Goal: Browse casually: Explore the website without a specific task or goal

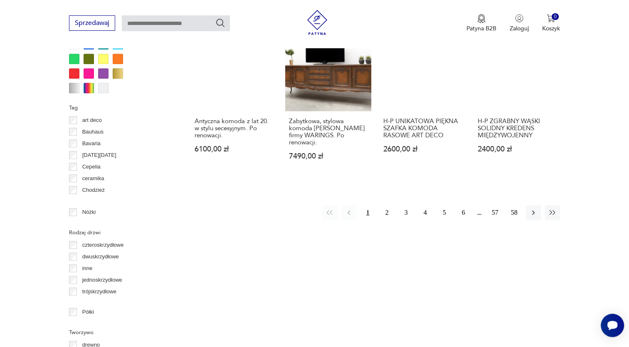
scroll to position [845, 0]
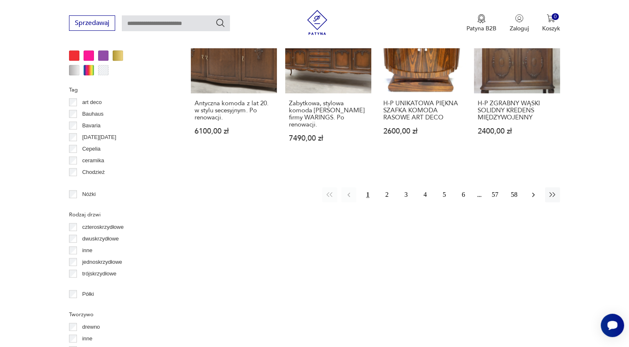
click at [535, 190] on icon "button" at bounding box center [533, 194] width 8 height 8
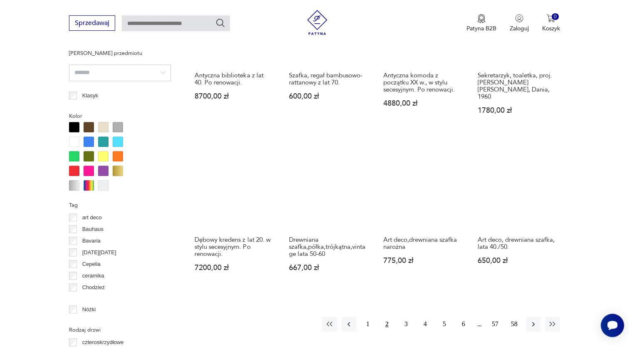
scroll to position [763, 0]
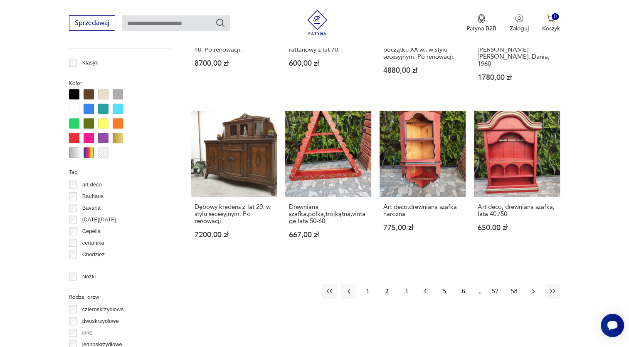
click at [531, 287] on icon "button" at bounding box center [533, 291] width 8 height 8
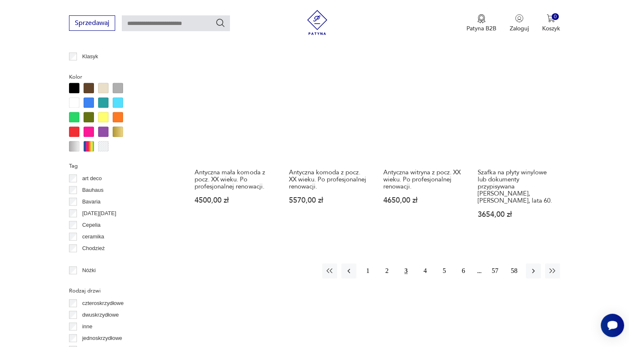
scroll to position [774, 0]
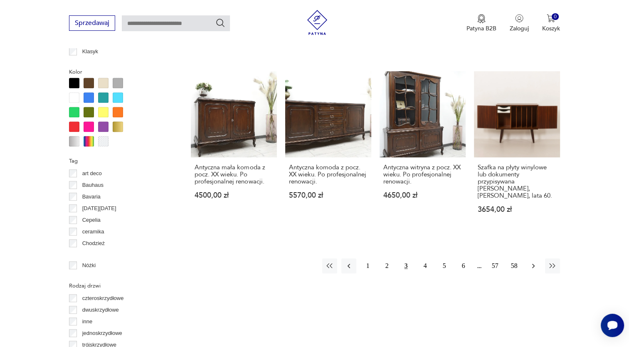
click at [530, 261] on icon "button" at bounding box center [533, 265] width 8 height 8
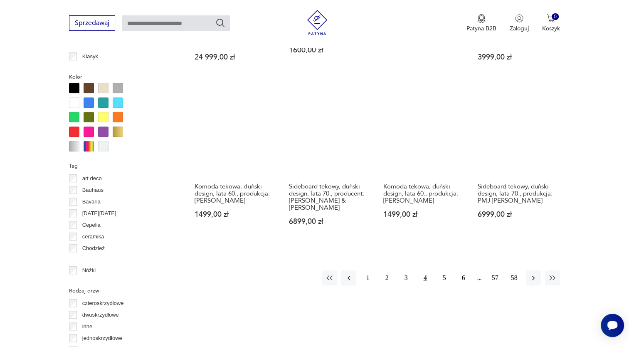
scroll to position [790, 0]
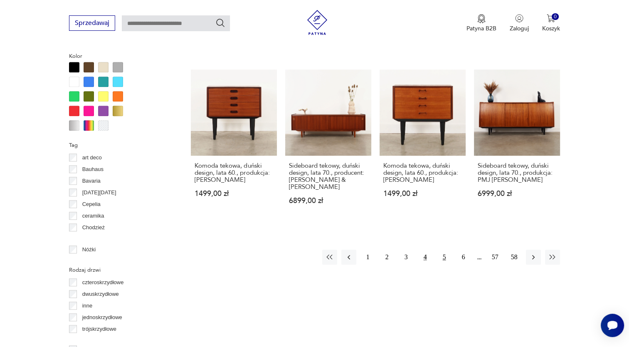
click at [445, 249] on button "5" at bounding box center [444, 256] width 15 height 15
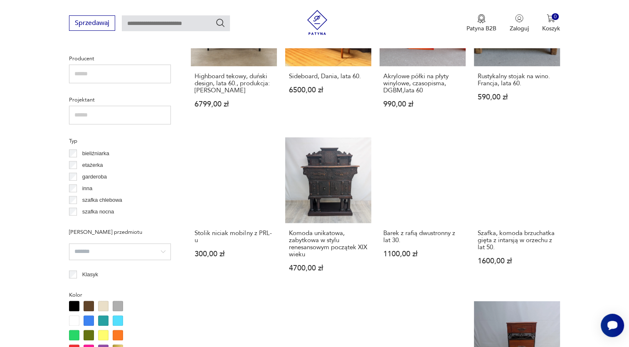
scroll to position [554, 0]
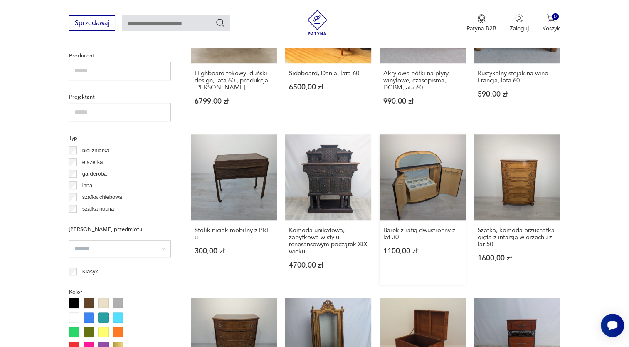
click at [411, 200] on link "Barek z rafią dwustronny z lat 30. 1100,00 zł" at bounding box center [422, 209] width 86 height 151
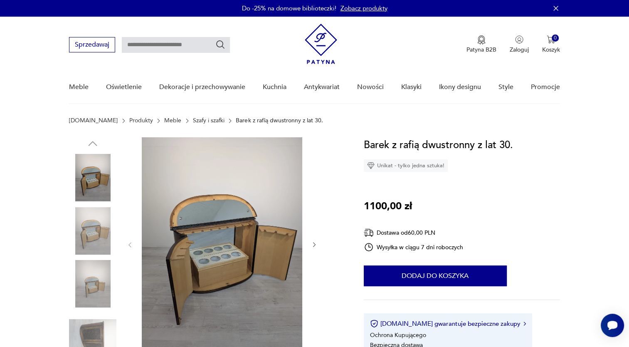
click at [88, 231] on img at bounding box center [92, 230] width 47 height 47
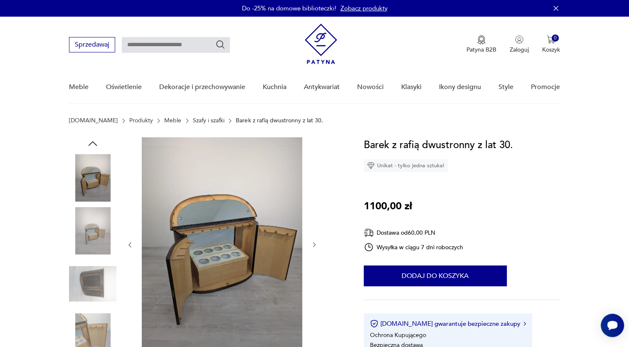
click at [311, 244] on icon "button" at bounding box center [314, 244] width 7 height 7
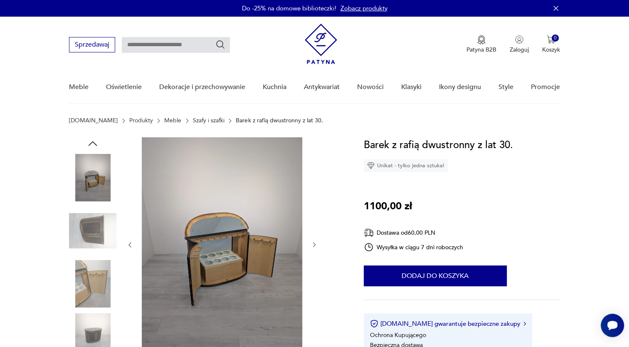
click at [311, 244] on icon "button" at bounding box center [314, 244] width 7 height 7
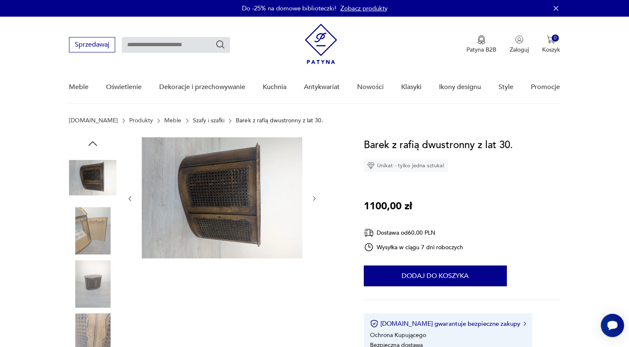
click at [311, 244] on div at bounding box center [221, 198] width 191 height 123
click at [314, 199] on icon "button" at bounding box center [314, 198] width 2 height 5
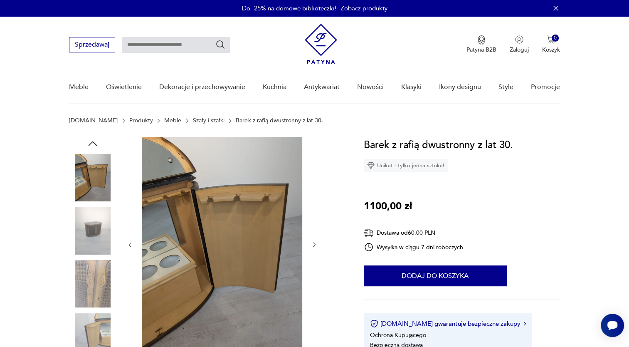
click at [314, 199] on div at bounding box center [221, 244] width 191 height 215
click at [94, 282] on img at bounding box center [92, 283] width 47 height 47
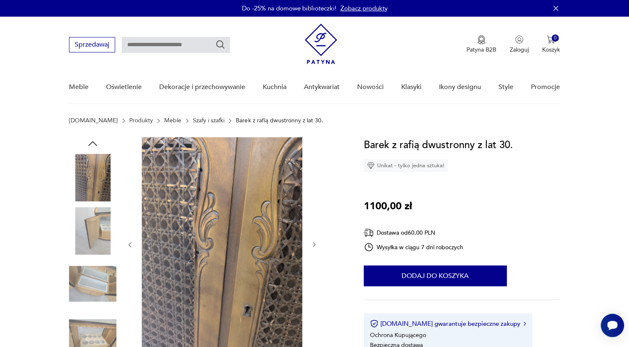
click at [100, 333] on img at bounding box center [92, 336] width 47 height 47
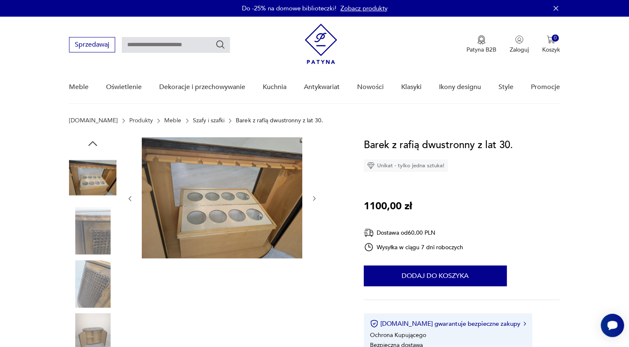
click at [95, 335] on img at bounding box center [92, 336] width 47 height 47
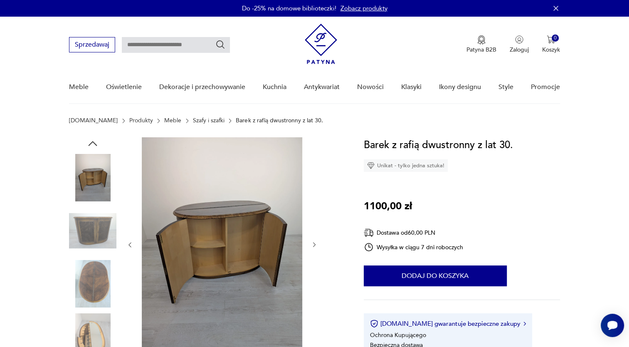
click at [314, 242] on icon "button" at bounding box center [314, 244] width 7 height 7
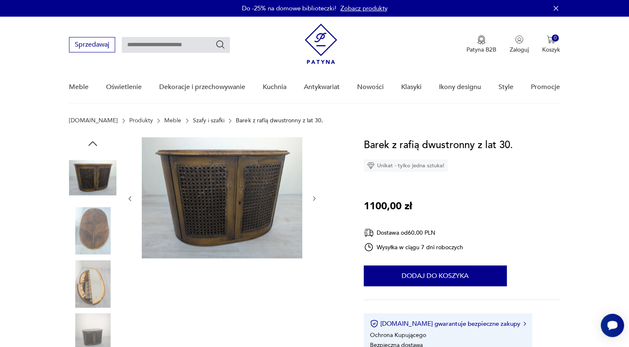
click at [96, 224] on img at bounding box center [92, 230] width 47 height 47
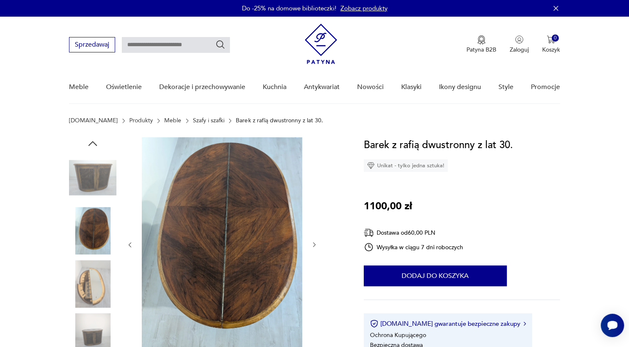
click at [314, 245] on icon "button" at bounding box center [314, 244] width 2 height 5
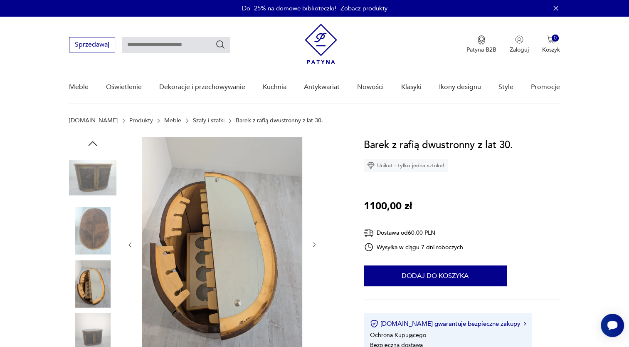
click at [314, 245] on icon "button" at bounding box center [314, 244] width 2 height 5
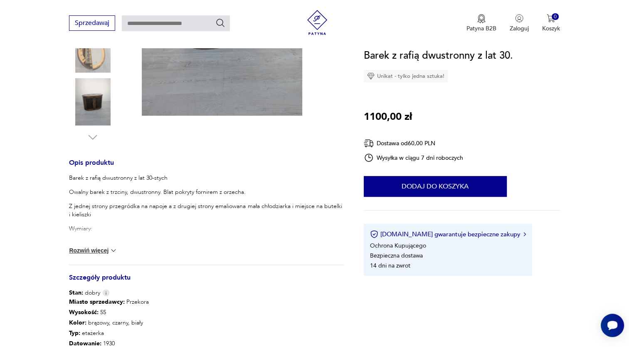
scroll to position [237, 0]
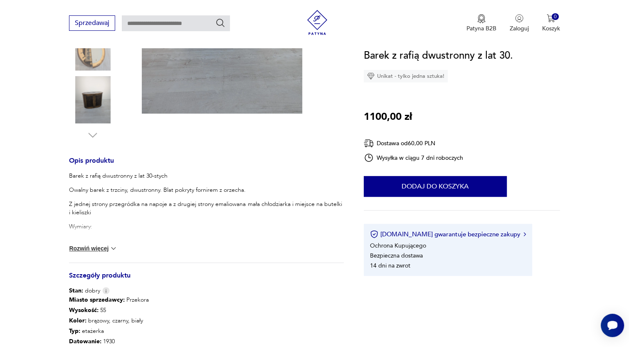
click at [103, 247] on button "Rozwiń więcej" at bounding box center [93, 248] width 48 height 8
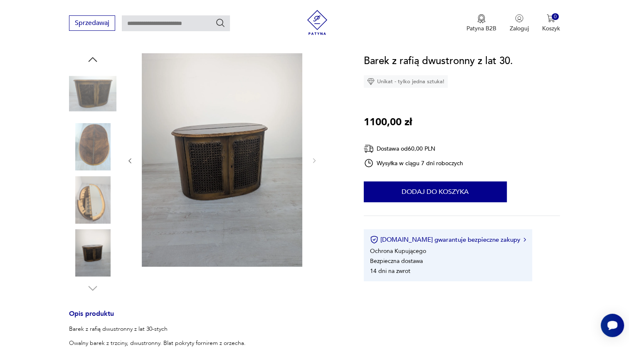
scroll to position [80, 0]
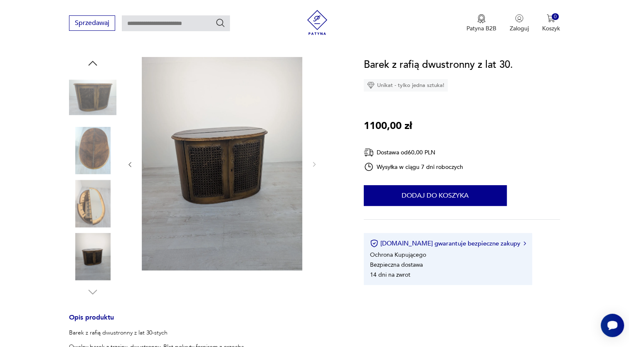
click at [90, 204] on img at bounding box center [92, 203] width 47 height 47
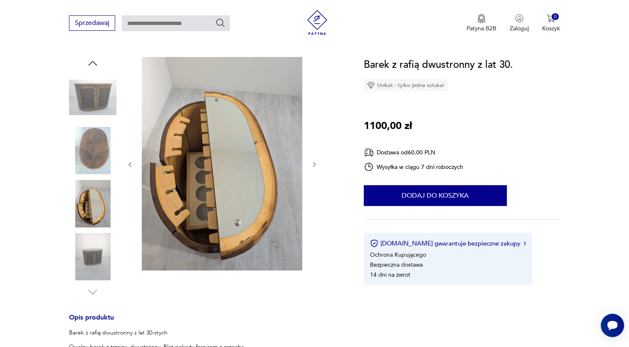
click at [316, 163] on icon "button" at bounding box center [314, 164] width 7 height 7
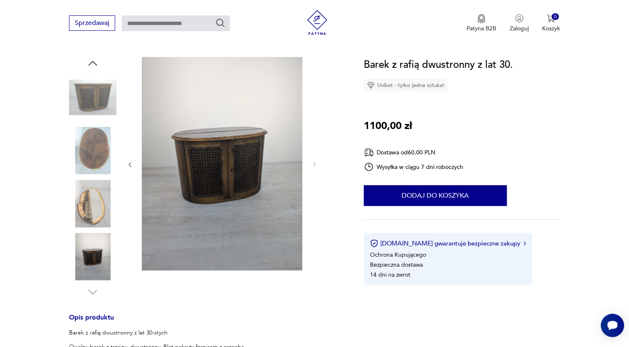
click at [128, 165] on icon "button" at bounding box center [129, 164] width 7 height 7
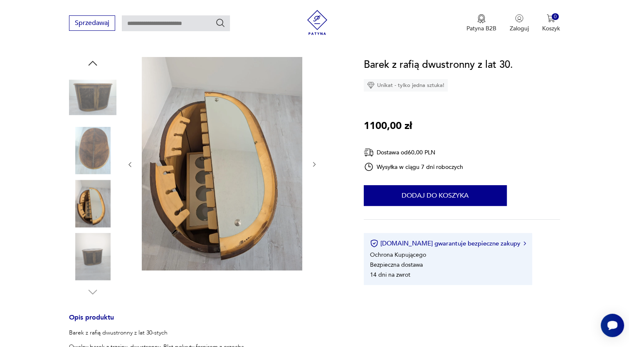
click at [128, 165] on icon "button" at bounding box center [129, 164] width 7 height 7
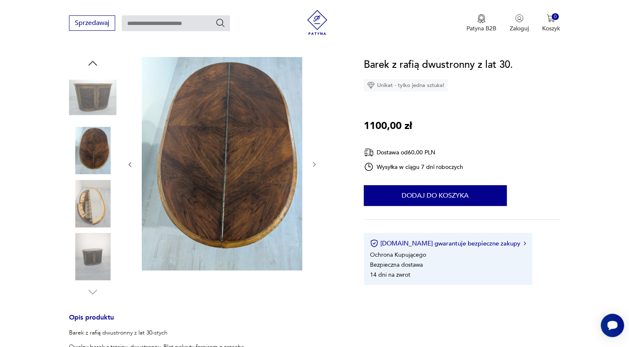
click at [128, 165] on icon "button" at bounding box center [129, 164] width 7 height 7
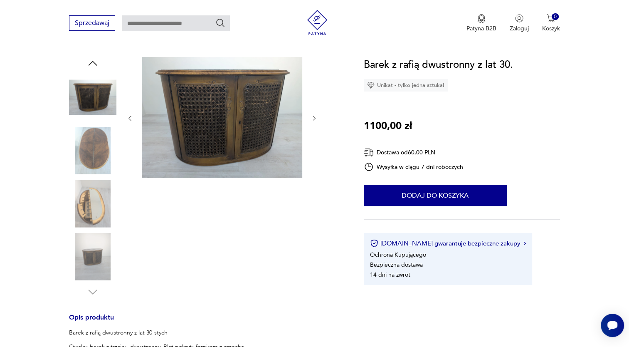
click at [128, 165] on div at bounding box center [221, 118] width 191 height 123
click at [128, 120] on icon "button" at bounding box center [129, 118] width 7 height 7
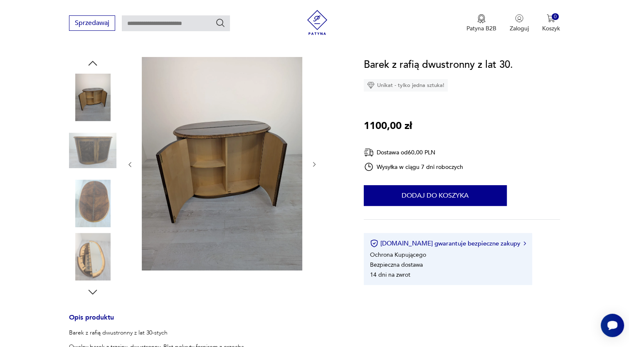
click at [128, 120] on div at bounding box center [221, 164] width 191 height 215
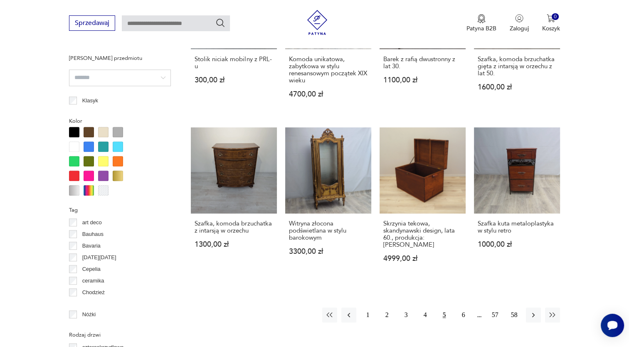
scroll to position [734, 0]
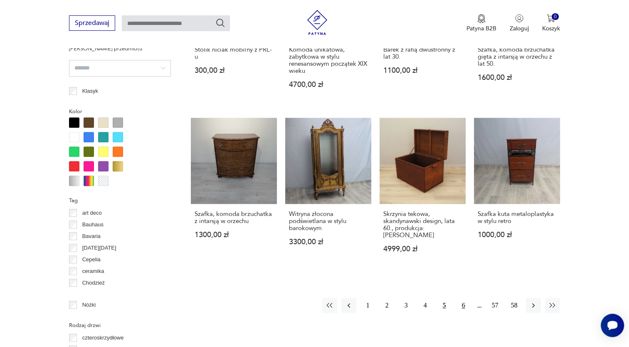
click at [461, 298] on button "6" at bounding box center [463, 305] width 15 height 15
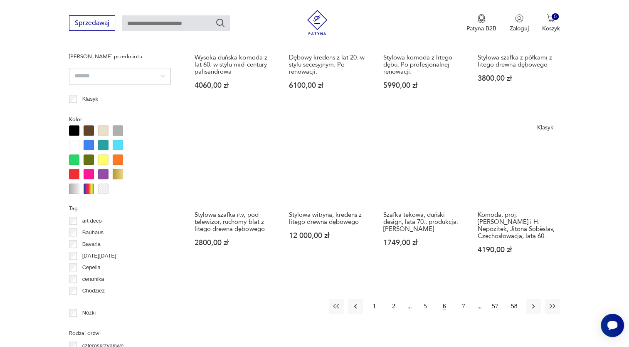
scroll to position [737, 0]
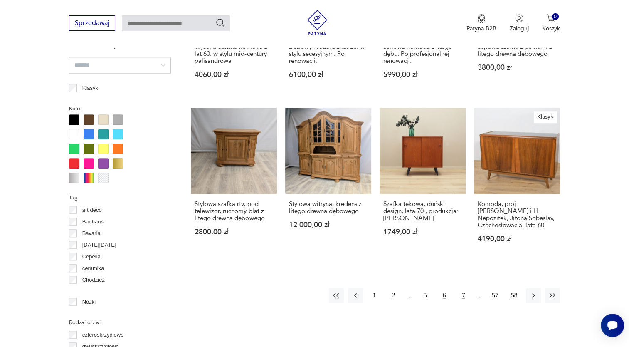
click at [463, 297] on button "7" at bounding box center [463, 295] width 15 height 15
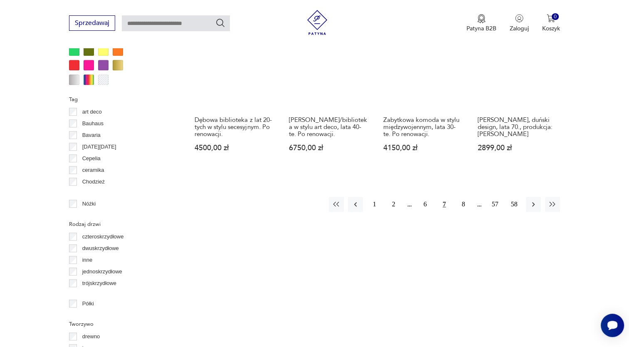
scroll to position [853, 0]
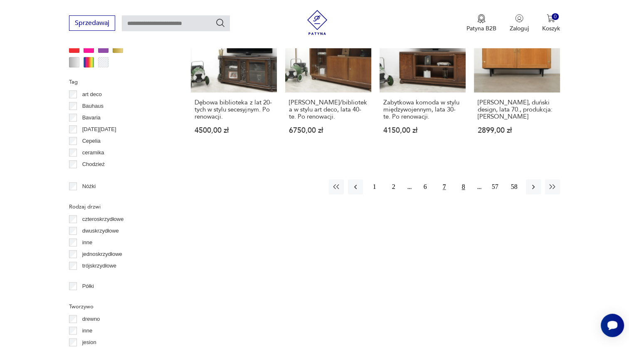
click at [464, 187] on button "8" at bounding box center [463, 186] width 15 height 15
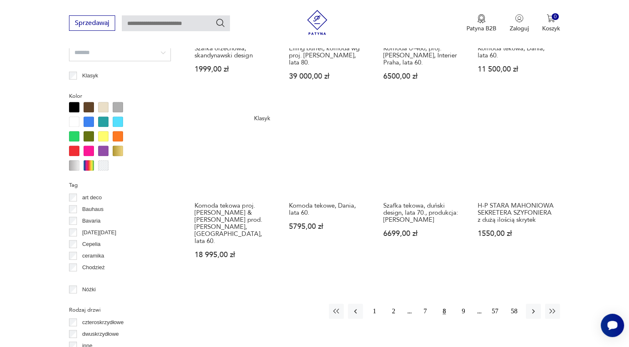
scroll to position [760, 0]
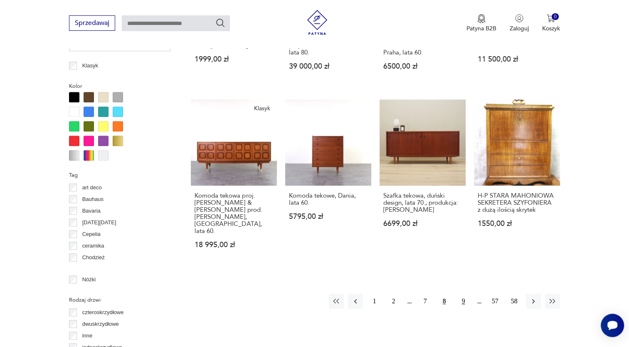
click at [463, 293] on button "9" at bounding box center [463, 300] width 15 height 15
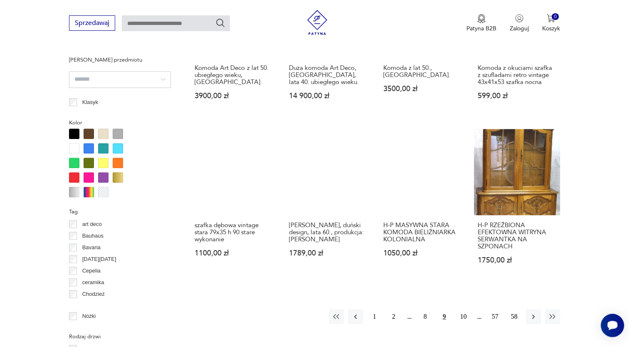
scroll to position [725, 0]
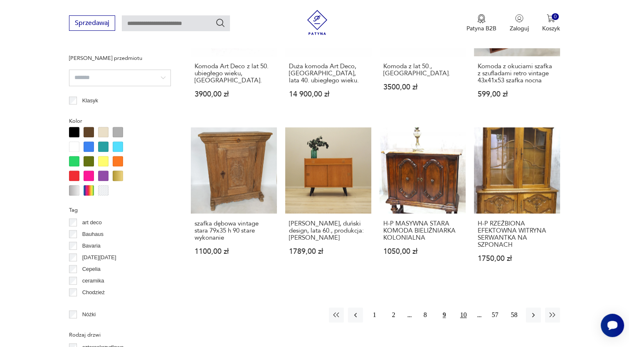
click at [464, 307] on button "10" at bounding box center [463, 314] width 15 height 15
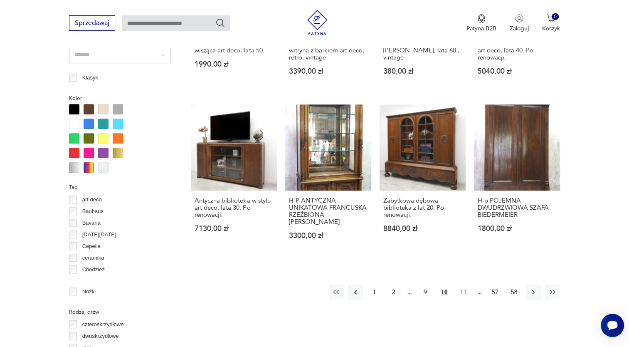
scroll to position [762, 0]
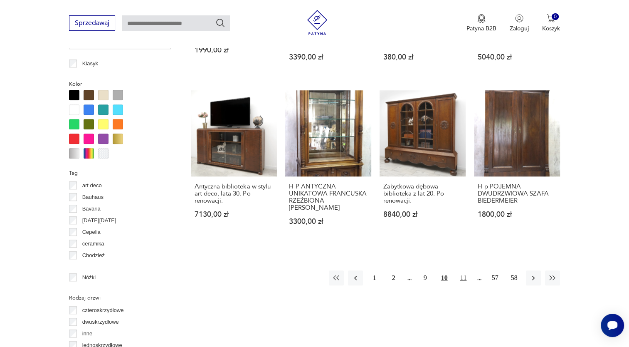
click at [468, 276] on button "11" at bounding box center [463, 277] width 15 height 15
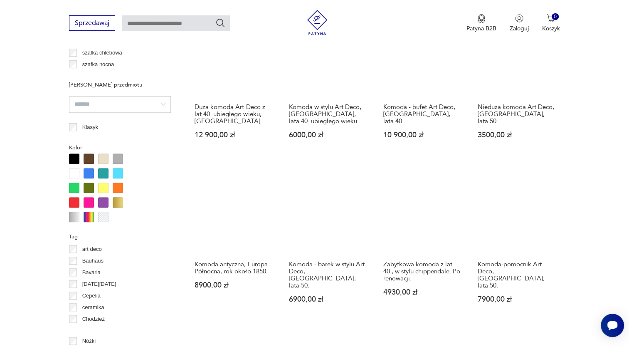
scroll to position [714, 0]
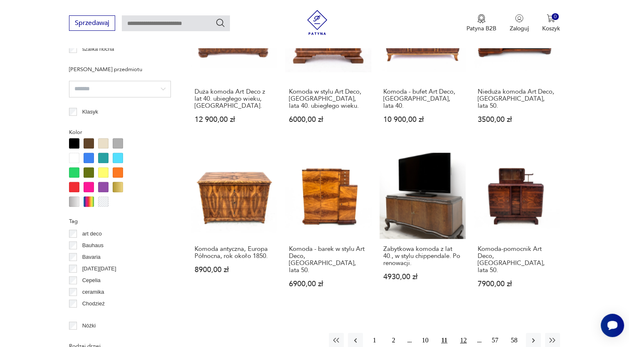
click at [466, 333] on button "12" at bounding box center [463, 340] width 15 height 15
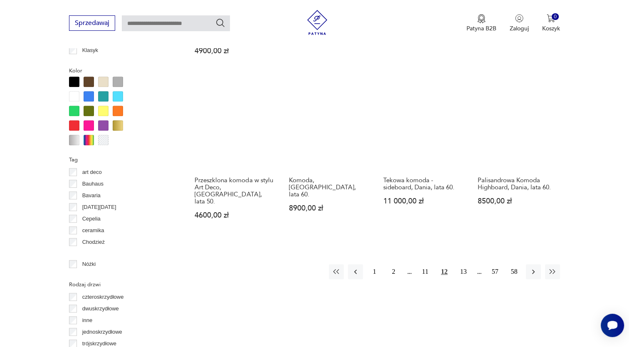
scroll to position [801, 0]
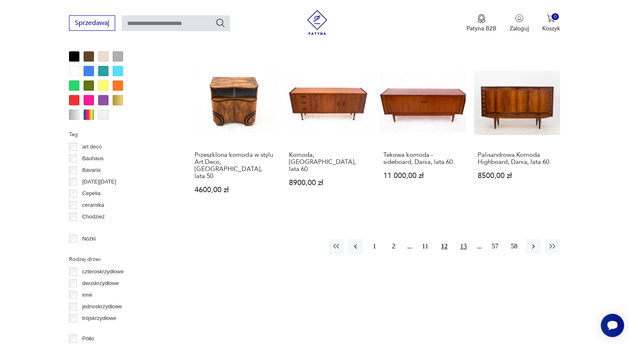
click at [464, 239] on button "13" at bounding box center [463, 246] width 15 height 15
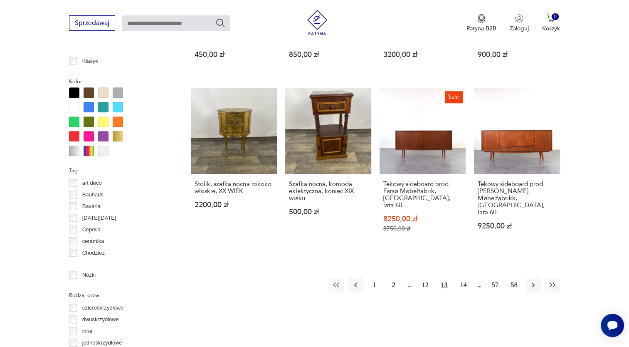
scroll to position [771, 0]
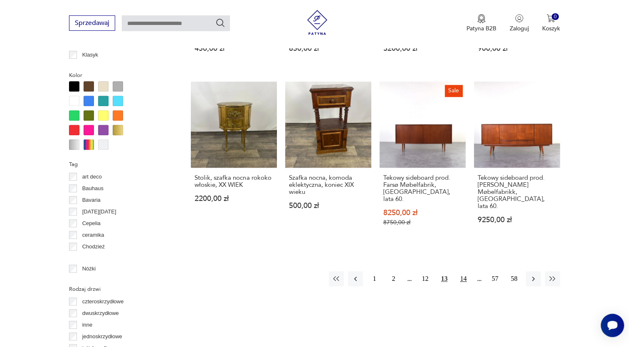
click at [469, 271] on button "14" at bounding box center [463, 278] width 15 height 15
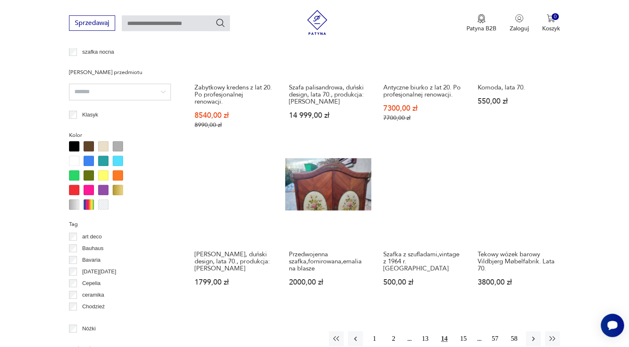
scroll to position [733, 0]
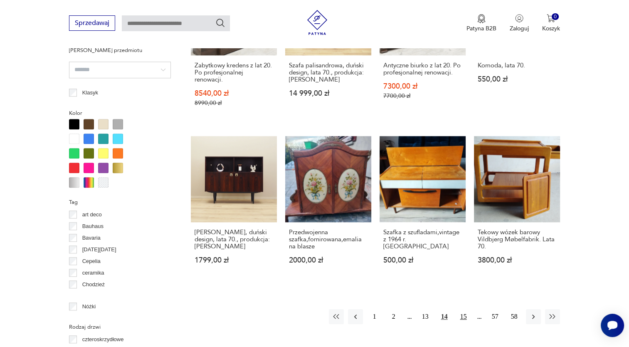
click at [464, 309] on button "15" at bounding box center [463, 316] width 15 height 15
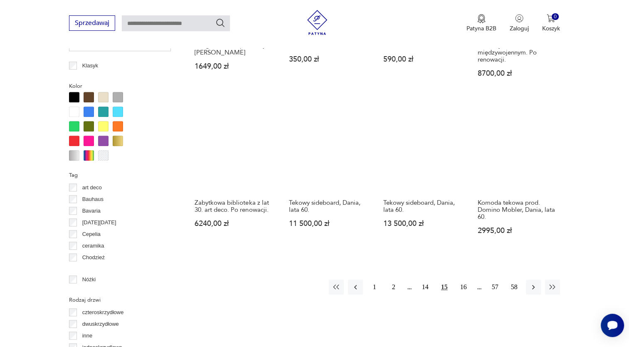
scroll to position [774, 0]
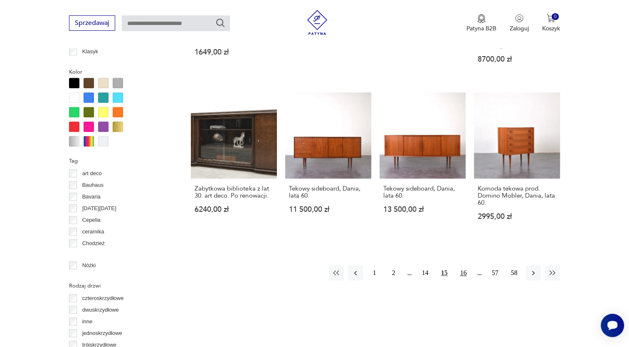
click at [462, 265] on button "16" at bounding box center [463, 272] width 15 height 15
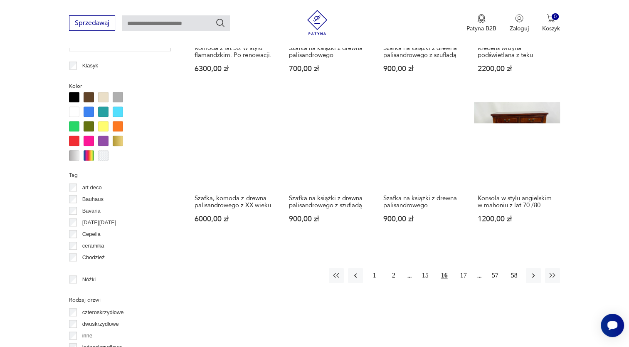
scroll to position [764, 0]
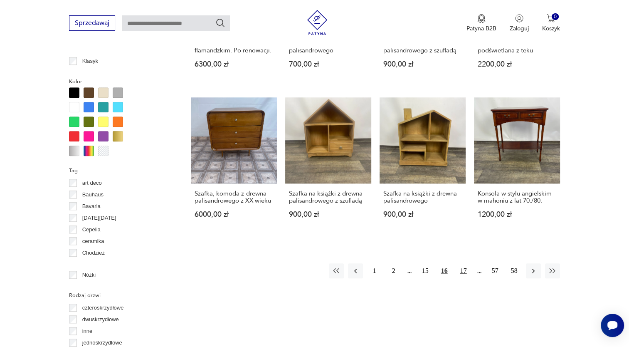
click at [465, 266] on button "17" at bounding box center [463, 270] width 15 height 15
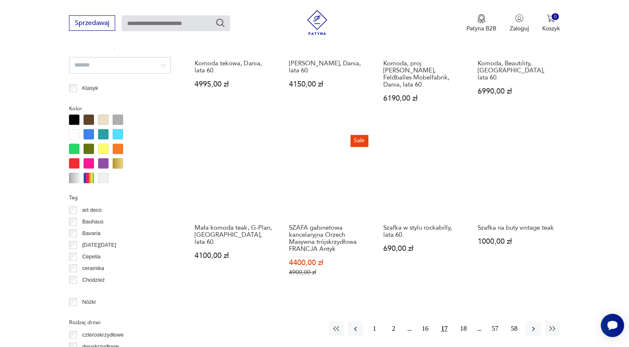
scroll to position [760, 0]
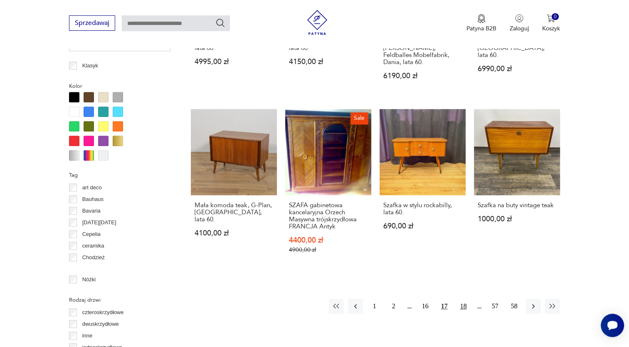
click at [467, 298] on button "18" at bounding box center [463, 305] width 15 height 15
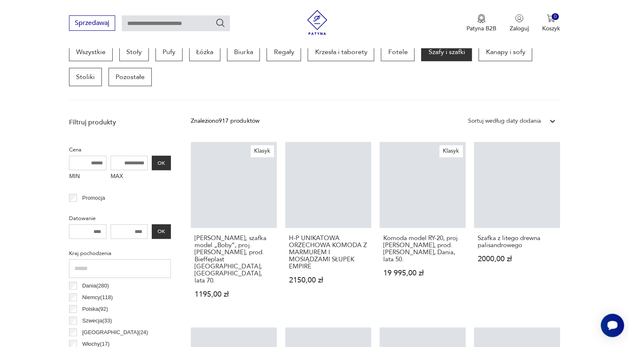
scroll to position [220, 0]
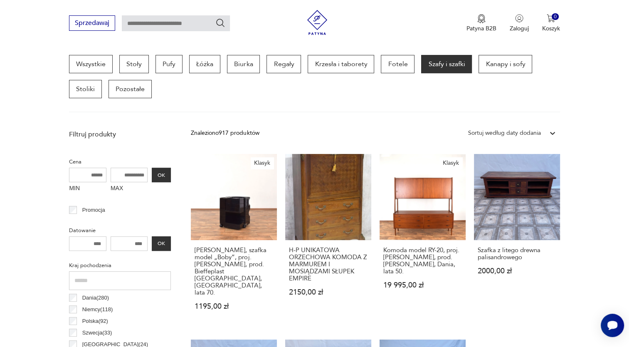
drag, startPoint x: 628, startPoint y: 74, endPoint x: 636, endPoint y: 89, distance: 17.7
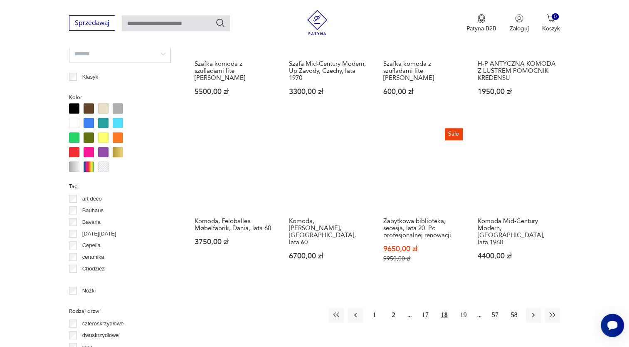
scroll to position [768, 0]
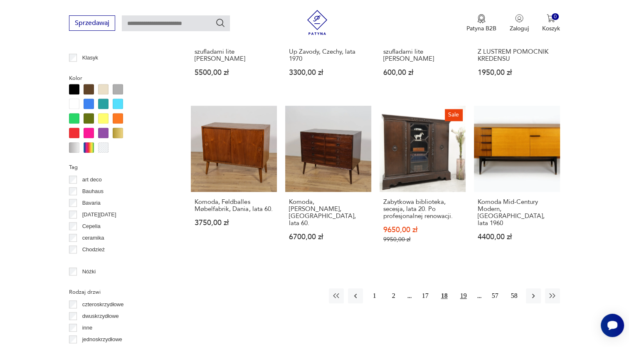
click at [464, 288] on button "19" at bounding box center [463, 295] width 15 height 15
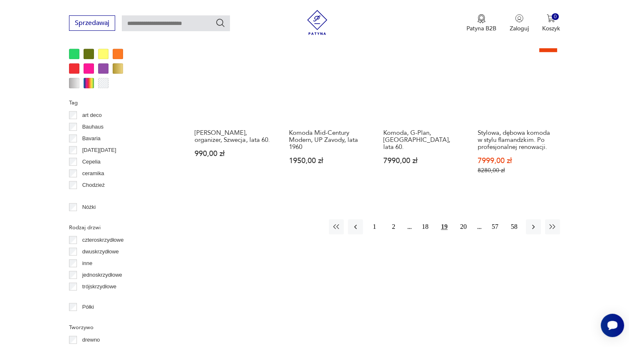
scroll to position [835, 0]
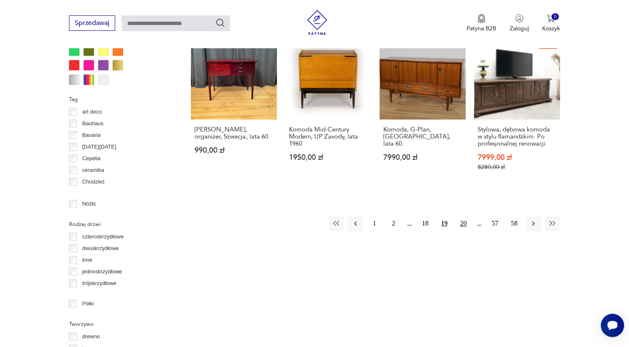
click at [463, 217] on button "20" at bounding box center [463, 223] width 15 height 15
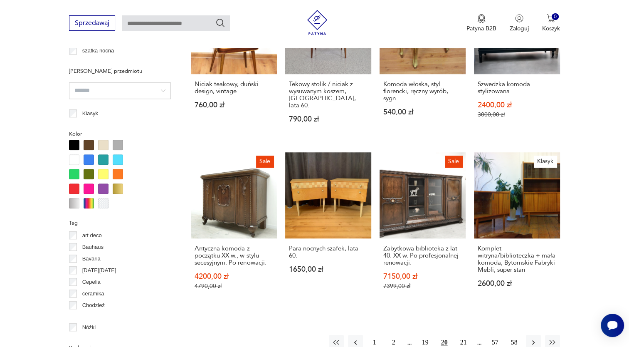
scroll to position [705, 0]
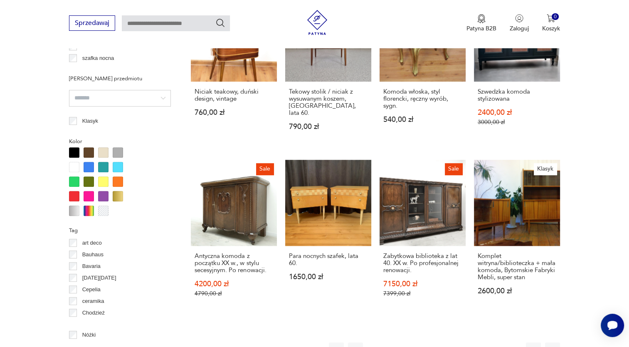
click at [465, 342] on button "21" at bounding box center [463, 349] width 15 height 15
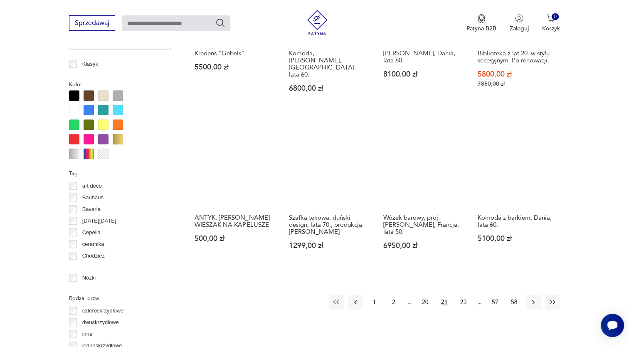
scroll to position [764, 0]
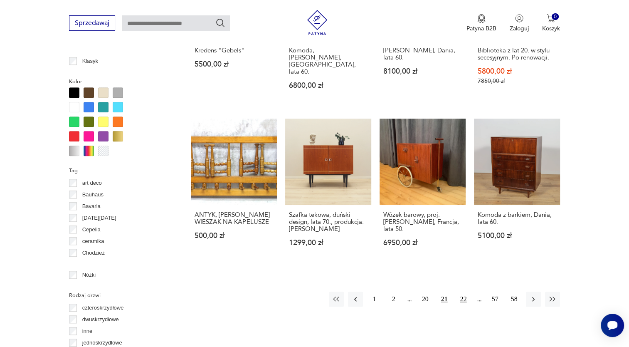
click at [462, 291] on button "22" at bounding box center [463, 298] width 15 height 15
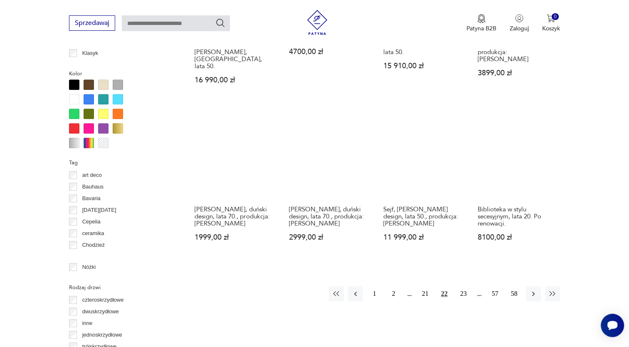
scroll to position [783, 0]
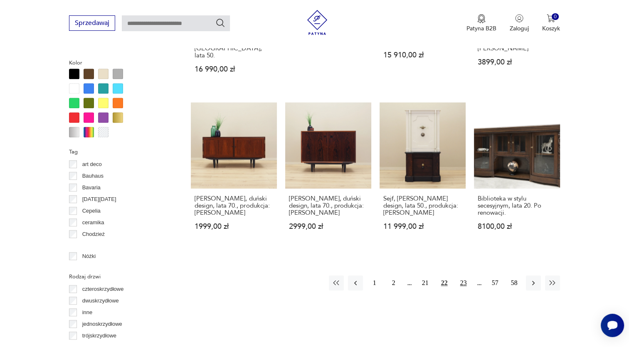
click at [465, 275] on button "23" at bounding box center [463, 282] width 15 height 15
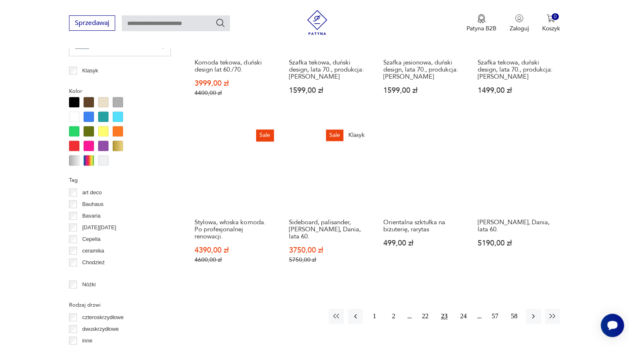
scroll to position [758, 0]
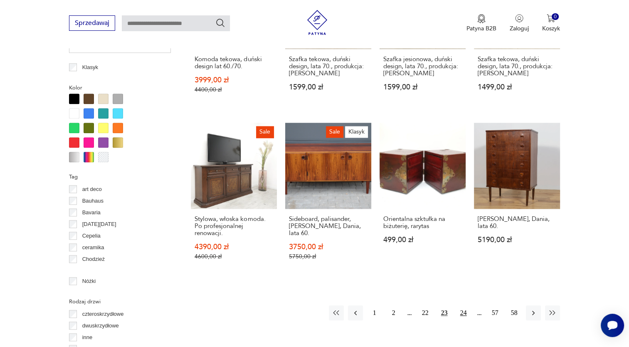
click at [467, 310] on button "24" at bounding box center [463, 312] width 15 height 15
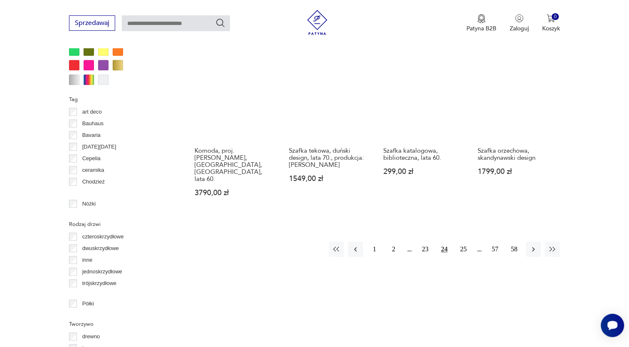
scroll to position [864, 0]
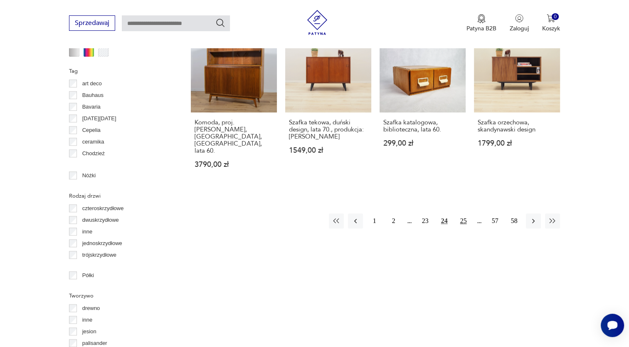
click at [463, 213] on button "25" at bounding box center [463, 220] width 15 height 15
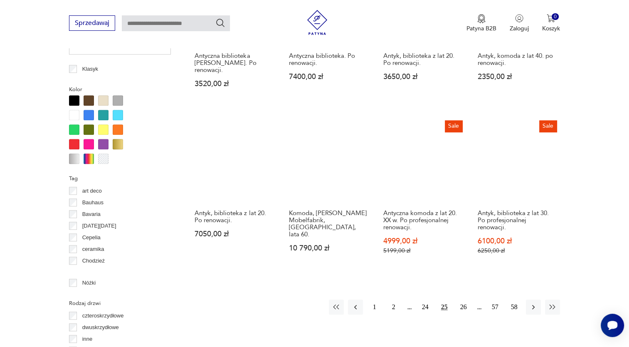
scroll to position [760, 0]
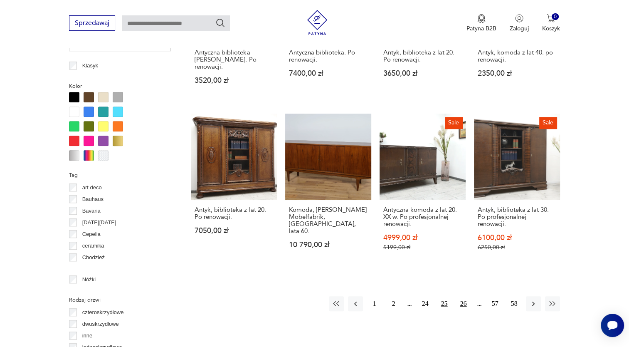
click at [463, 296] on button "26" at bounding box center [463, 303] width 15 height 15
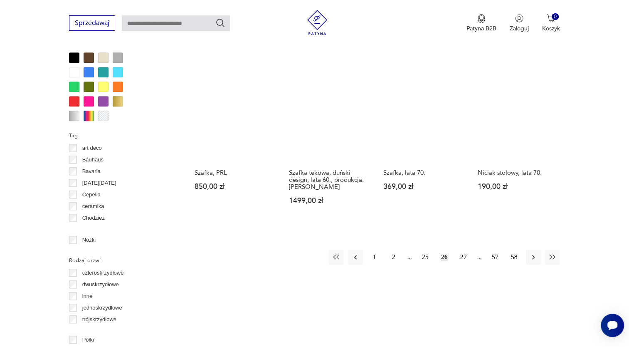
scroll to position [804, 0]
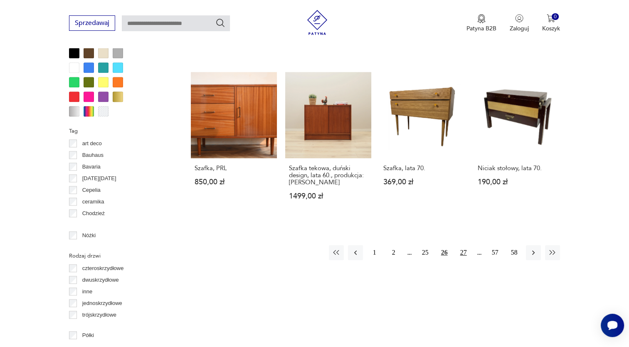
click at [462, 246] on button "27" at bounding box center [463, 252] width 15 height 15
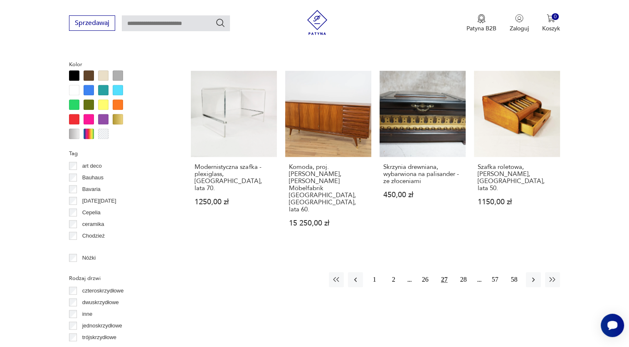
scroll to position [783, 0]
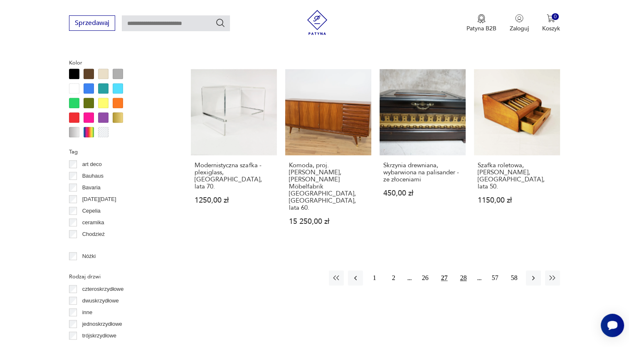
click at [464, 270] on button "28" at bounding box center [463, 277] width 15 height 15
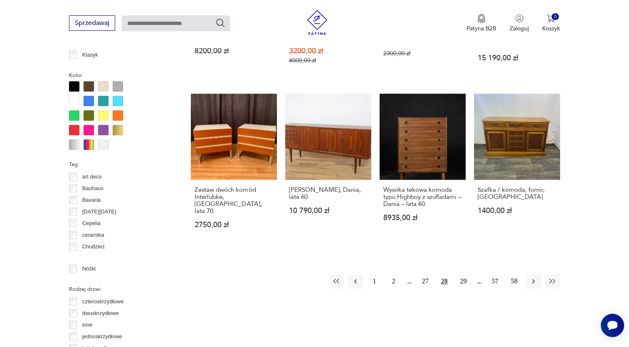
scroll to position [772, 0]
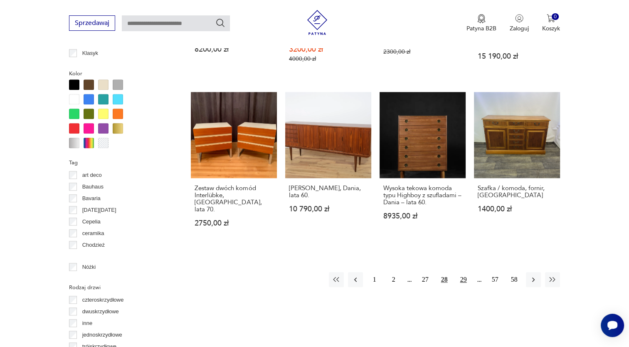
click at [466, 272] on button "29" at bounding box center [463, 279] width 15 height 15
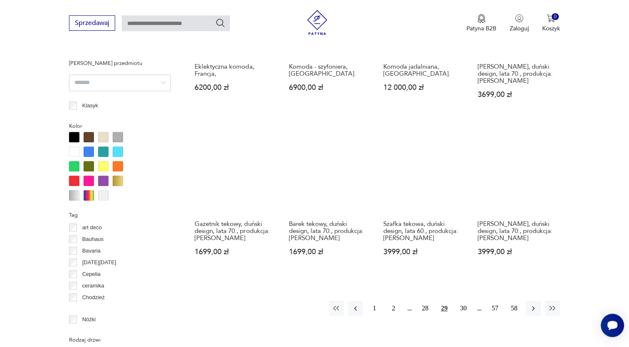
scroll to position [730, 0]
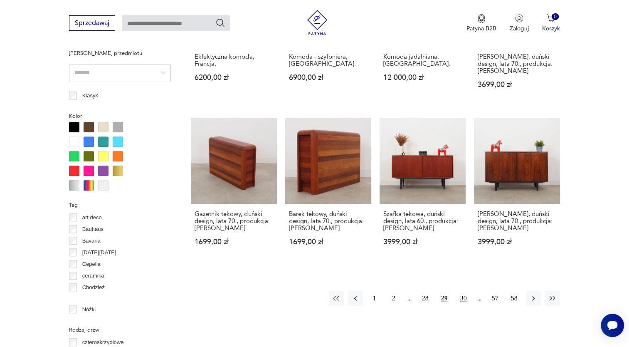
click at [466, 301] on button "30" at bounding box center [463, 298] width 15 height 15
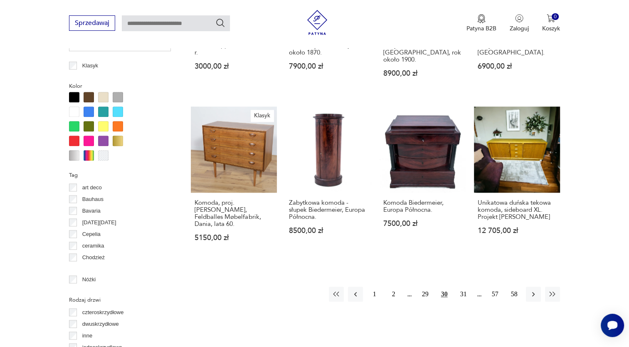
scroll to position [761, 0]
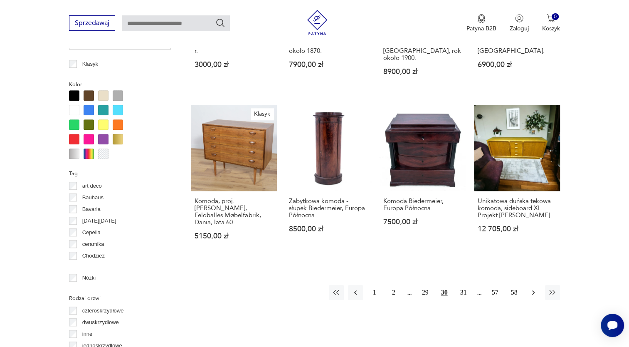
click at [534, 288] on icon "button" at bounding box center [533, 292] width 8 height 8
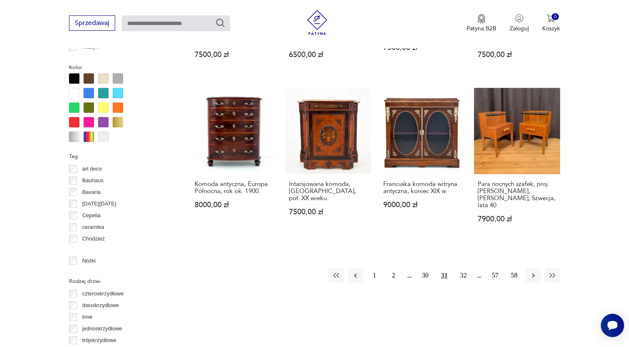
scroll to position [798, 0]
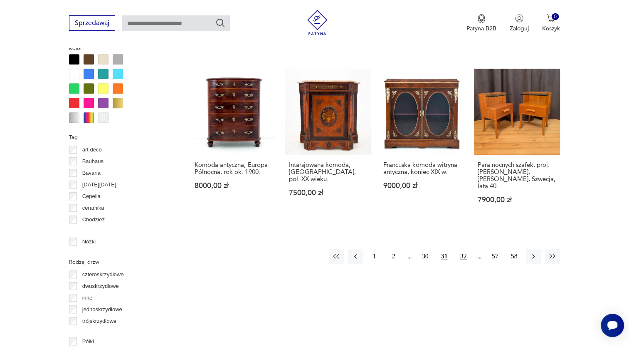
click at [461, 249] on button "32" at bounding box center [463, 256] width 15 height 15
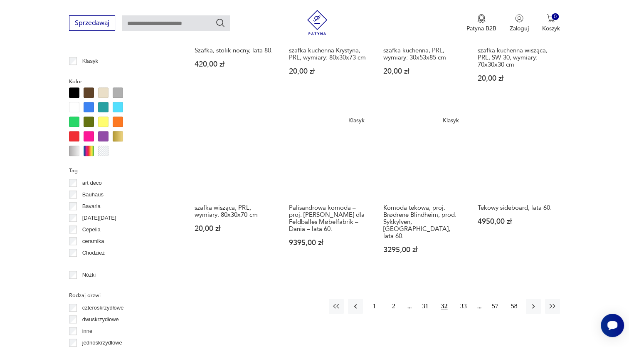
scroll to position [771, 0]
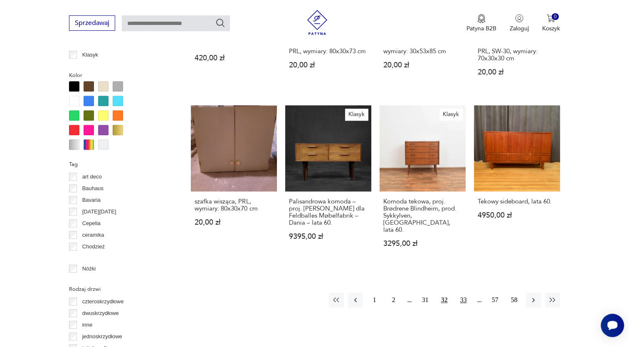
click at [464, 292] on button "33" at bounding box center [463, 299] width 15 height 15
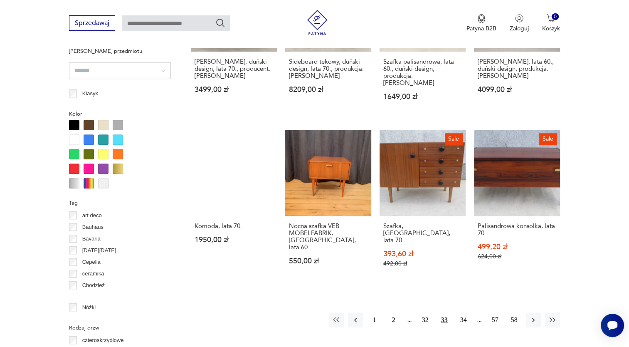
scroll to position [762, 0]
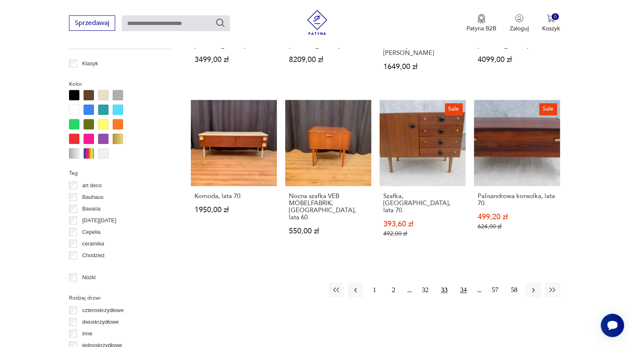
click at [463, 282] on button "34" at bounding box center [463, 289] width 15 height 15
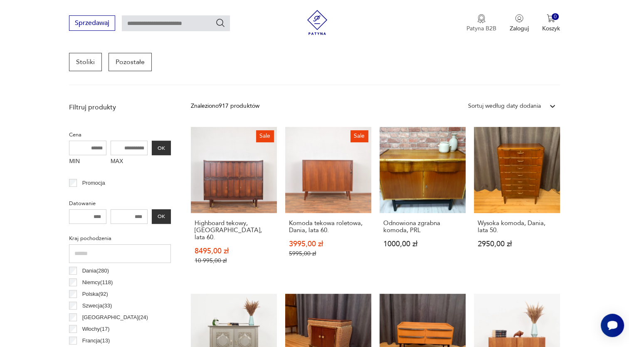
scroll to position [220, 0]
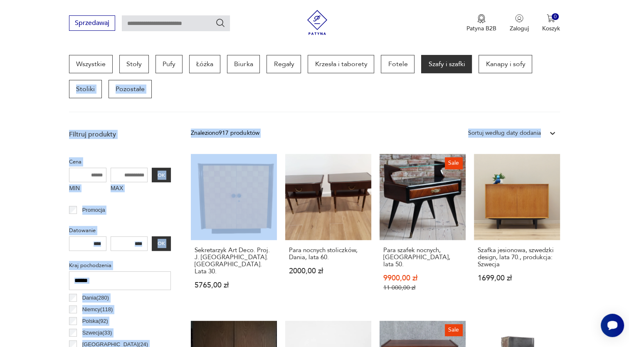
drag, startPoint x: 628, startPoint y: 99, endPoint x: 635, endPoint y: 118, distance: 20.1
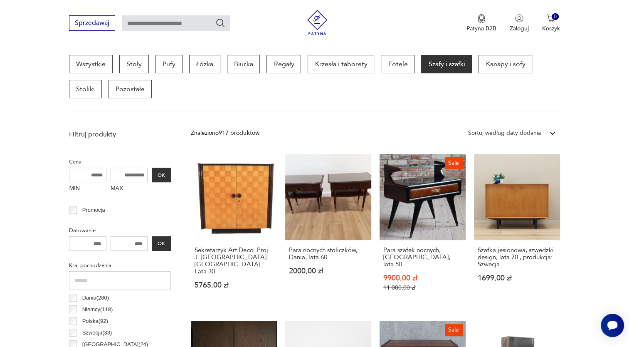
drag, startPoint x: 599, startPoint y: 206, endPoint x: 635, endPoint y: 130, distance: 84.0
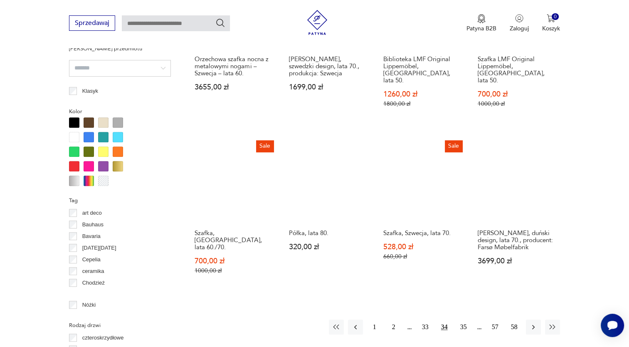
scroll to position [744, 0]
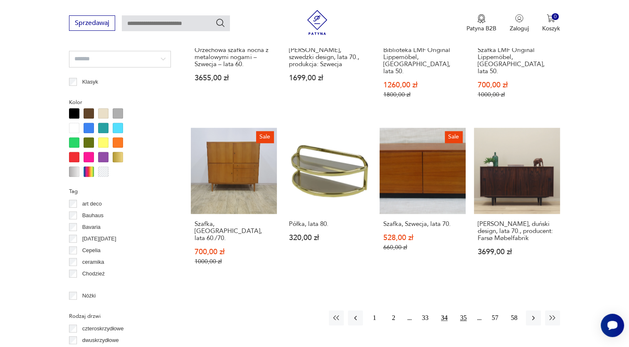
click at [464, 310] on button "35" at bounding box center [463, 317] width 15 height 15
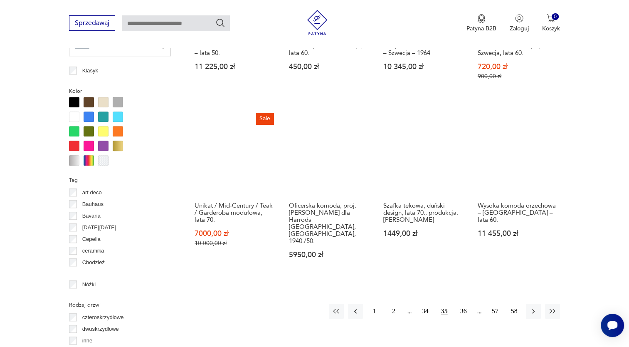
scroll to position [757, 0]
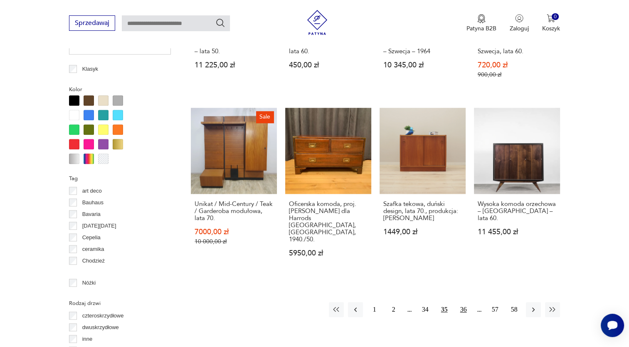
click at [464, 302] on button "36" at bounding box center [463, 309] width 15 height 15
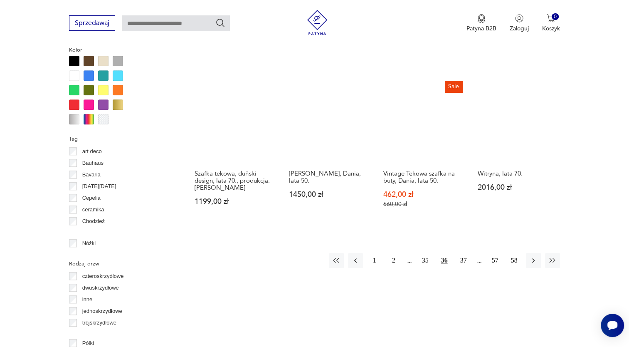
scroll to position [799, 0]
